Goal: Task Accomplishment & Management: Use online tool/utility

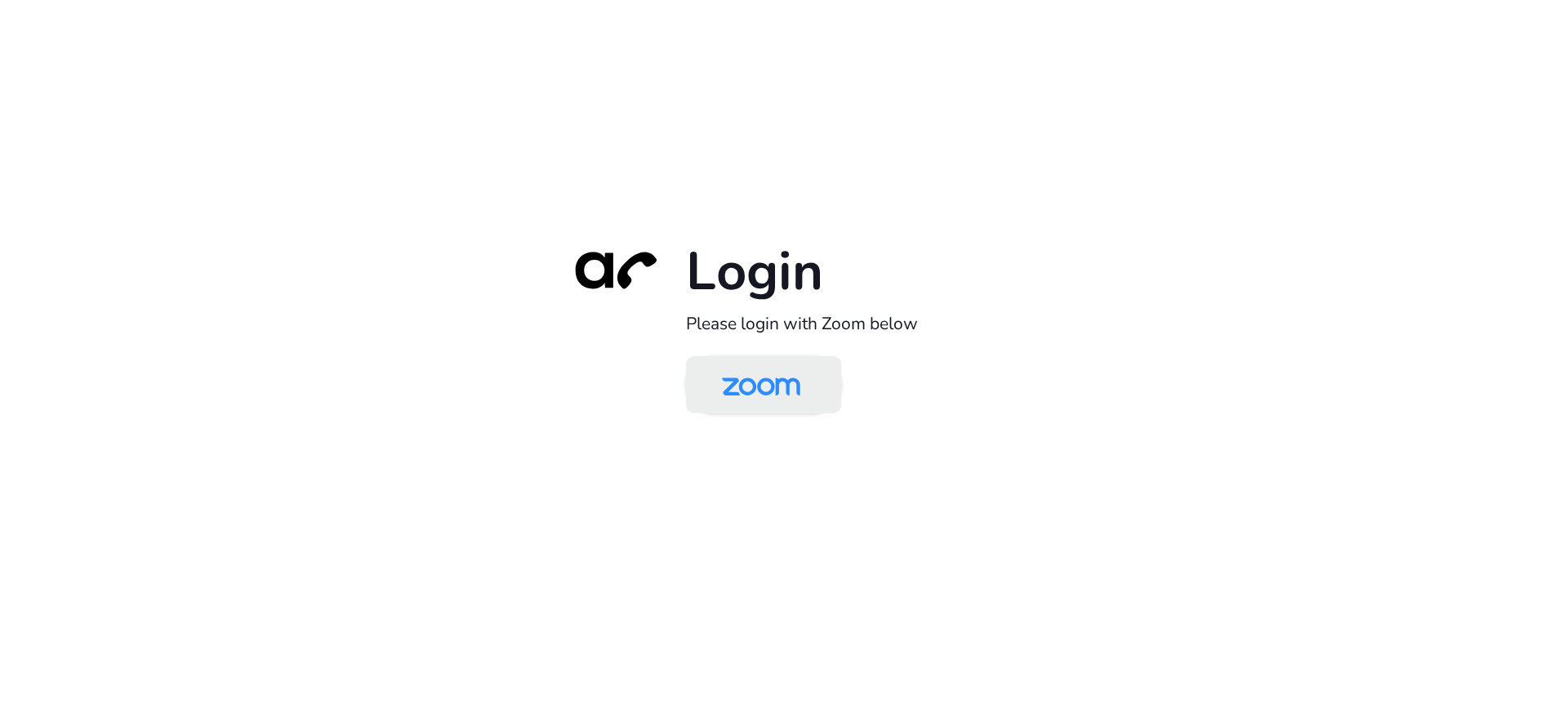
click at [751, 382] on img at bounding box center [761, 386] width 113 height 53
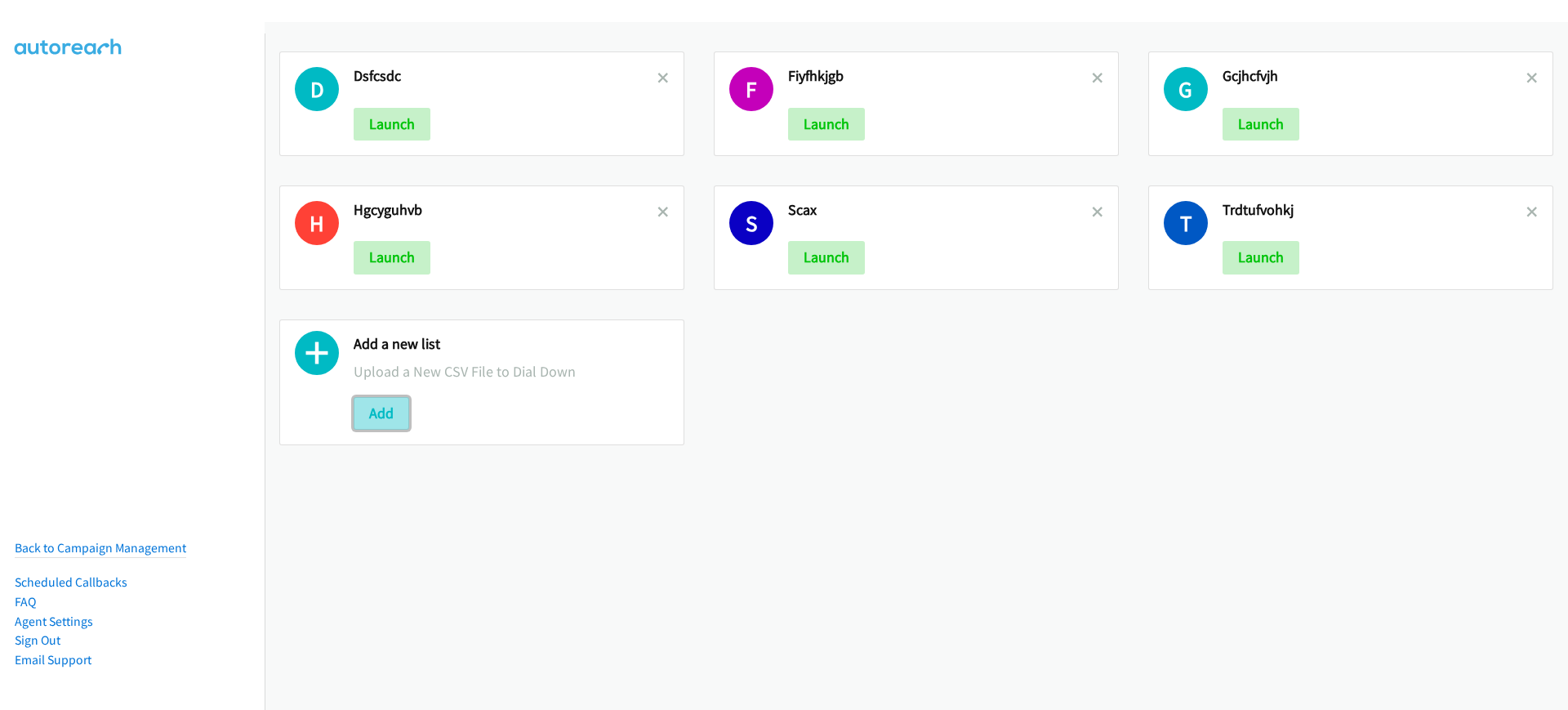
click at [387, 414] on button "Add" at bounding box center [382, 414] width 56 height 33
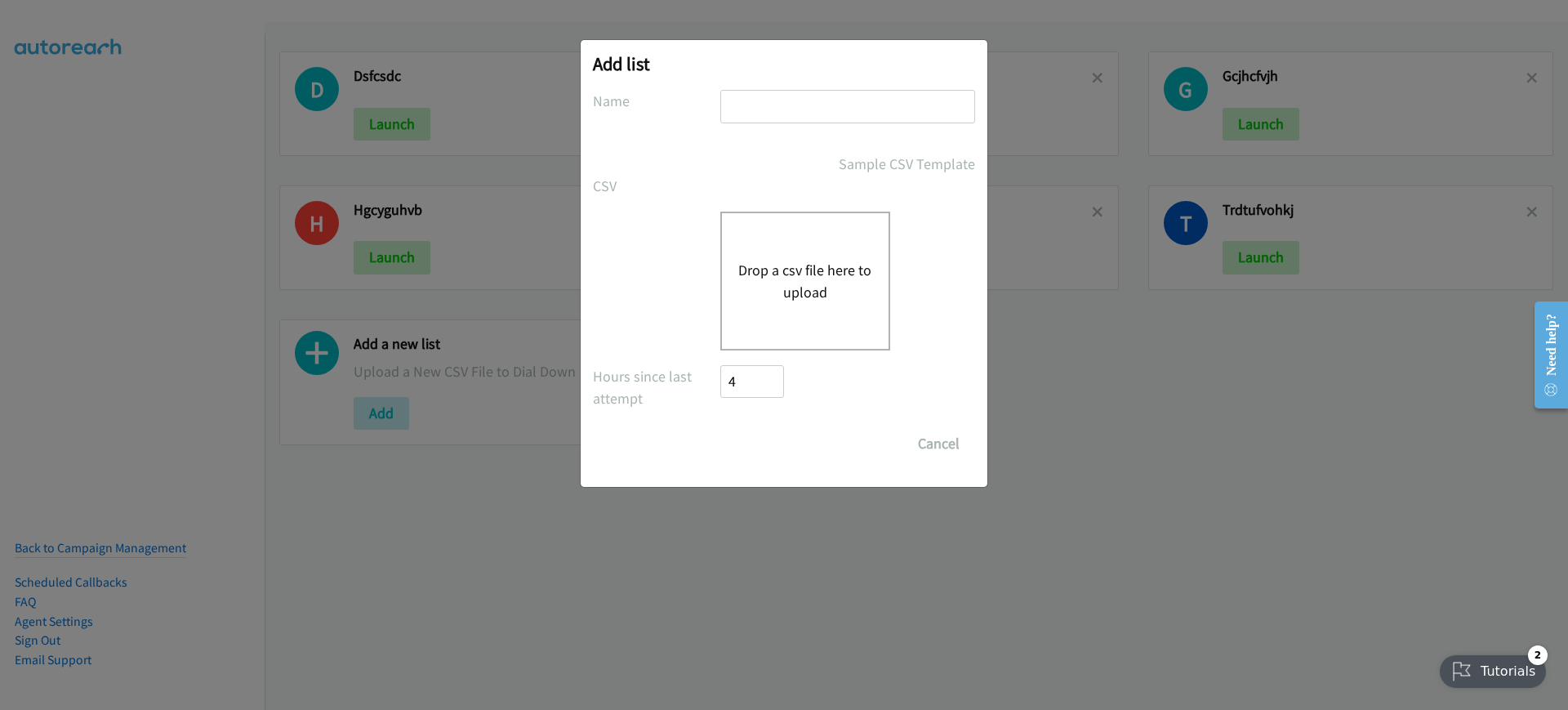
click at [820, 317] on div "Drop a csv file here to upload" at bounding box center [805, 281] width 170 height 139
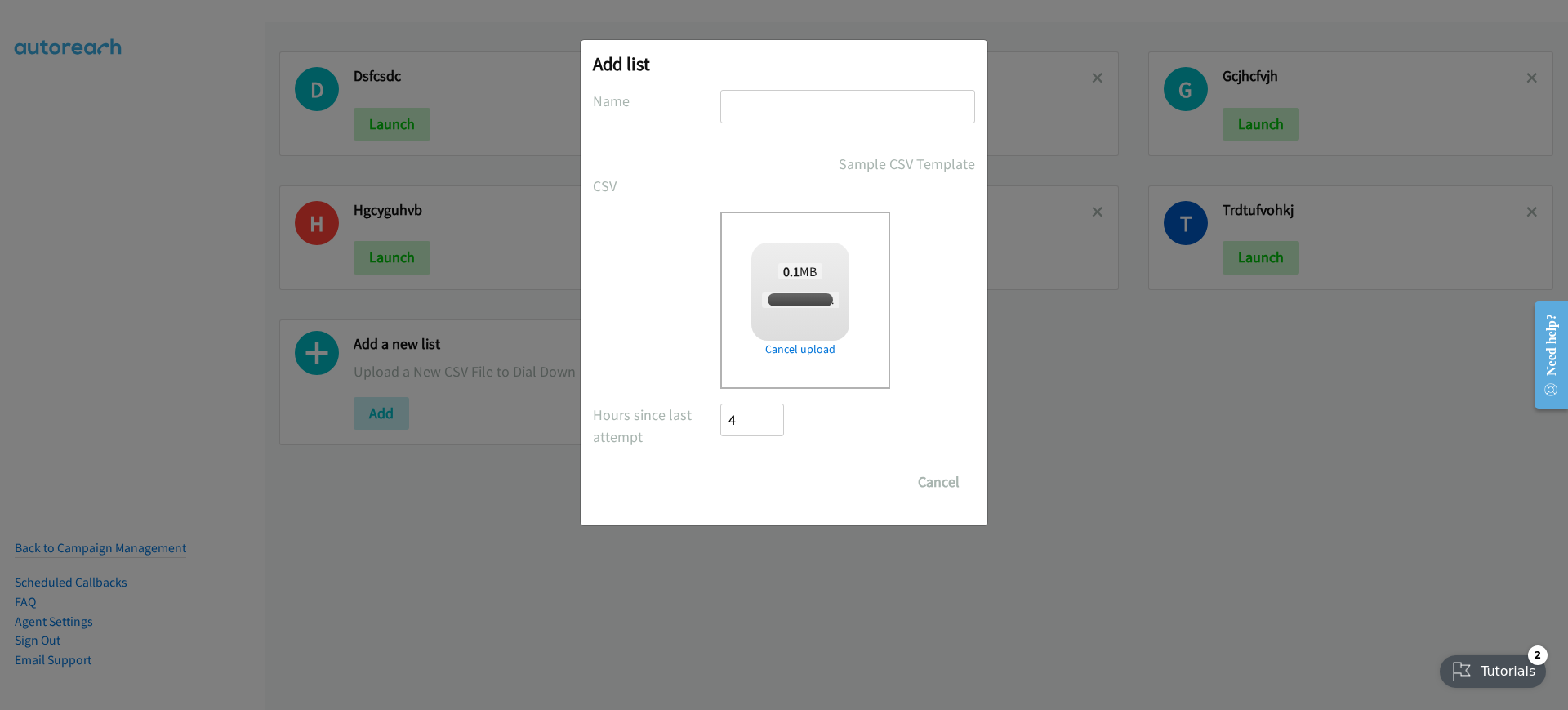
checkbox input "true"
drag, startPoint x: 831, startPoint y: 128, endPoint x: 862, endPoint y: 122, distance: 31.6
click at [832, 128] on div at bounding box center [848, 114] width 255 height 48
click at [862, 121] on input "text" at bounding box center [848, 106] width 255 height 34
type input "bjhjghlk"
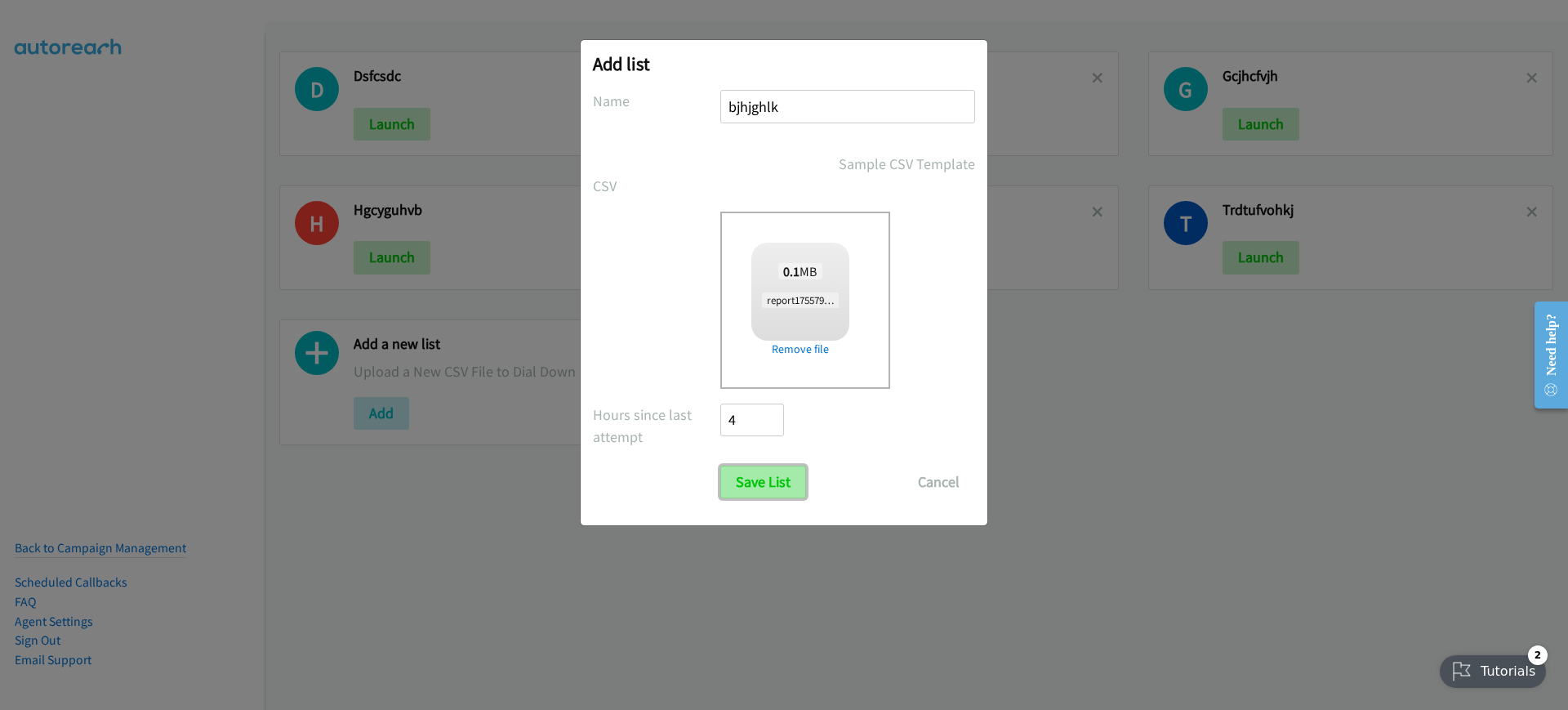
click at [786, 488] on input "Save List" at bounding box center [763, 482] width 86 height 33
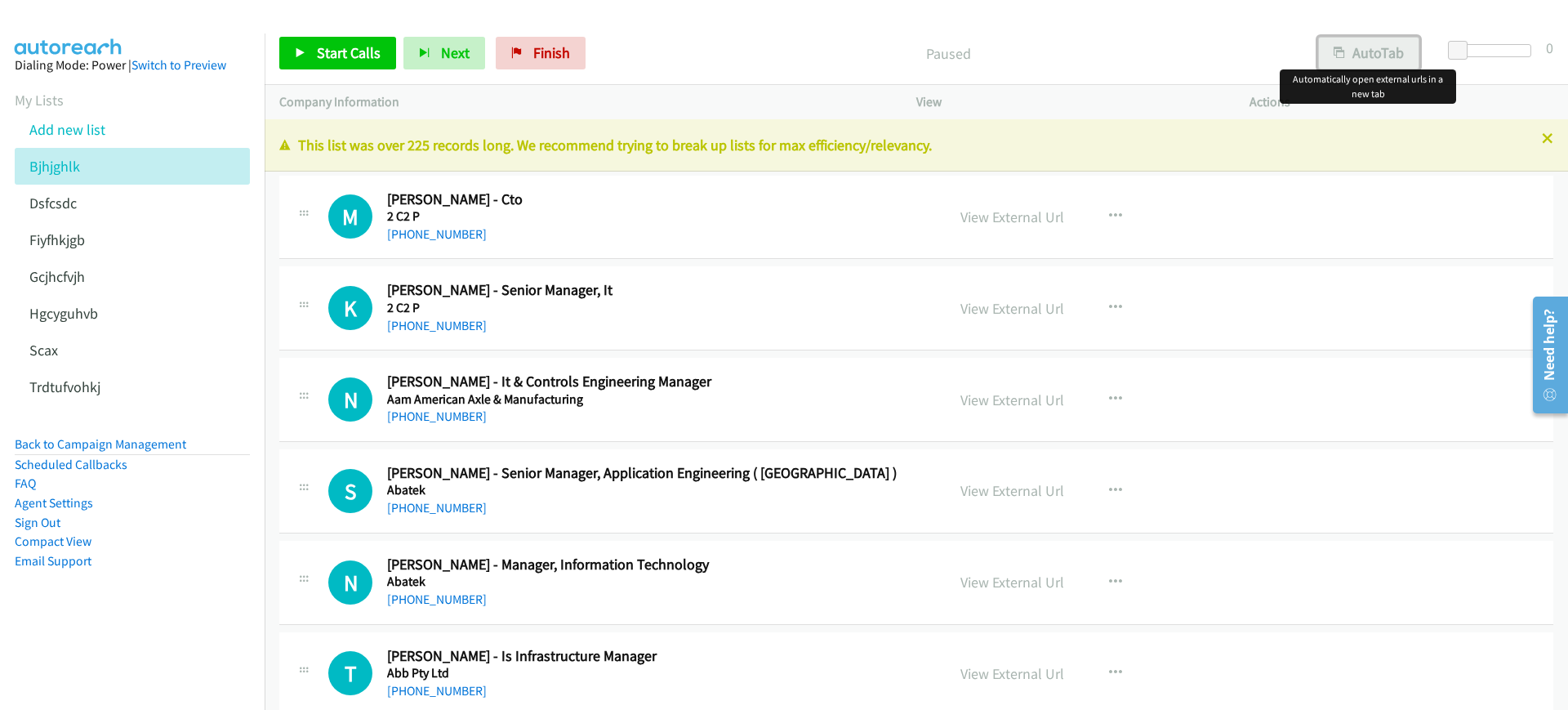
click at [1391, 43] on button "AutoTab" at bounding box center [1369, 53] width 101 height 33
